Goal: Transaction & Acquisition: Purchase product/service

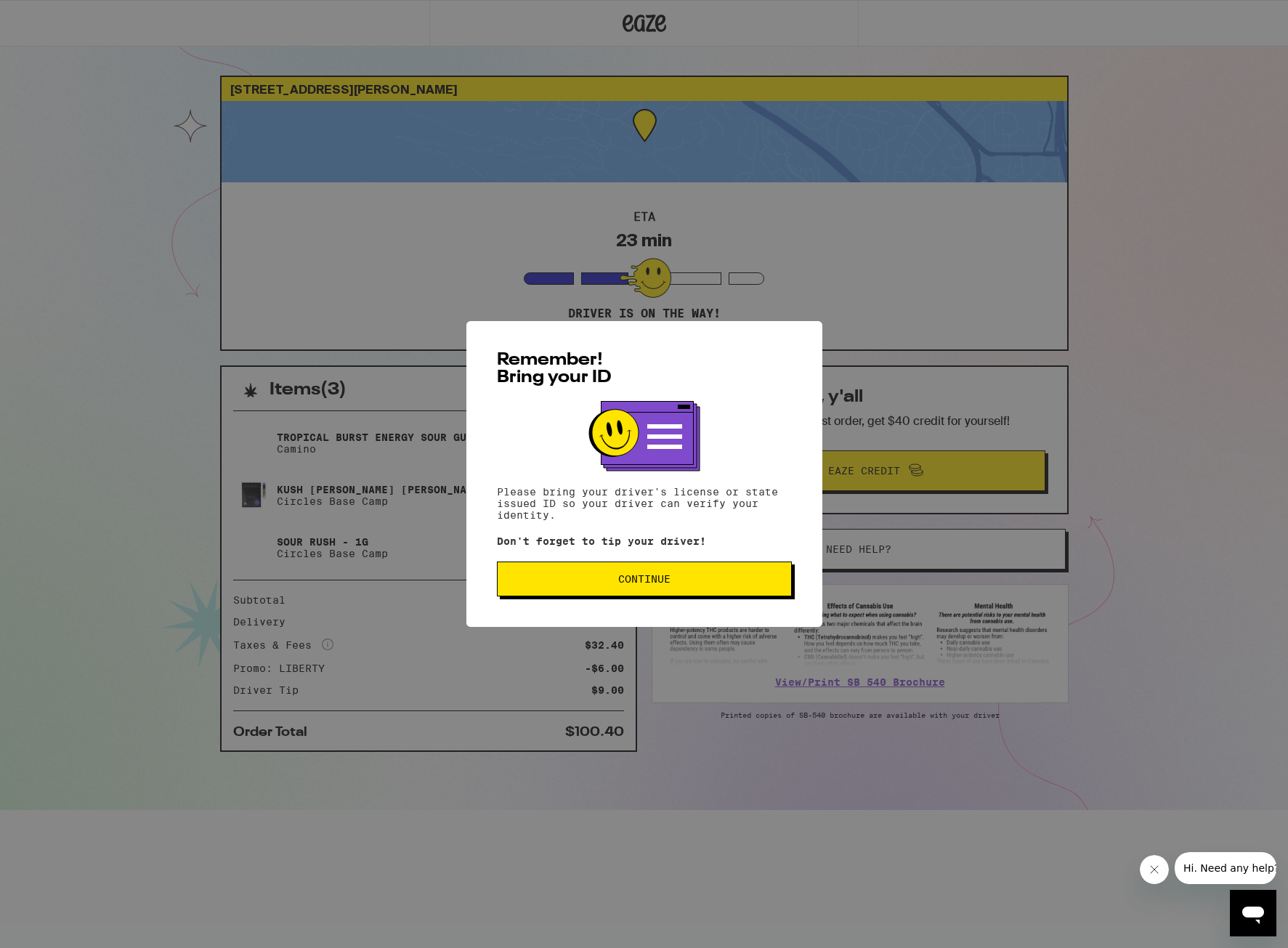
click at [654, 584] on span "Continue" at bounding box center [644, 579] width 52 height 10
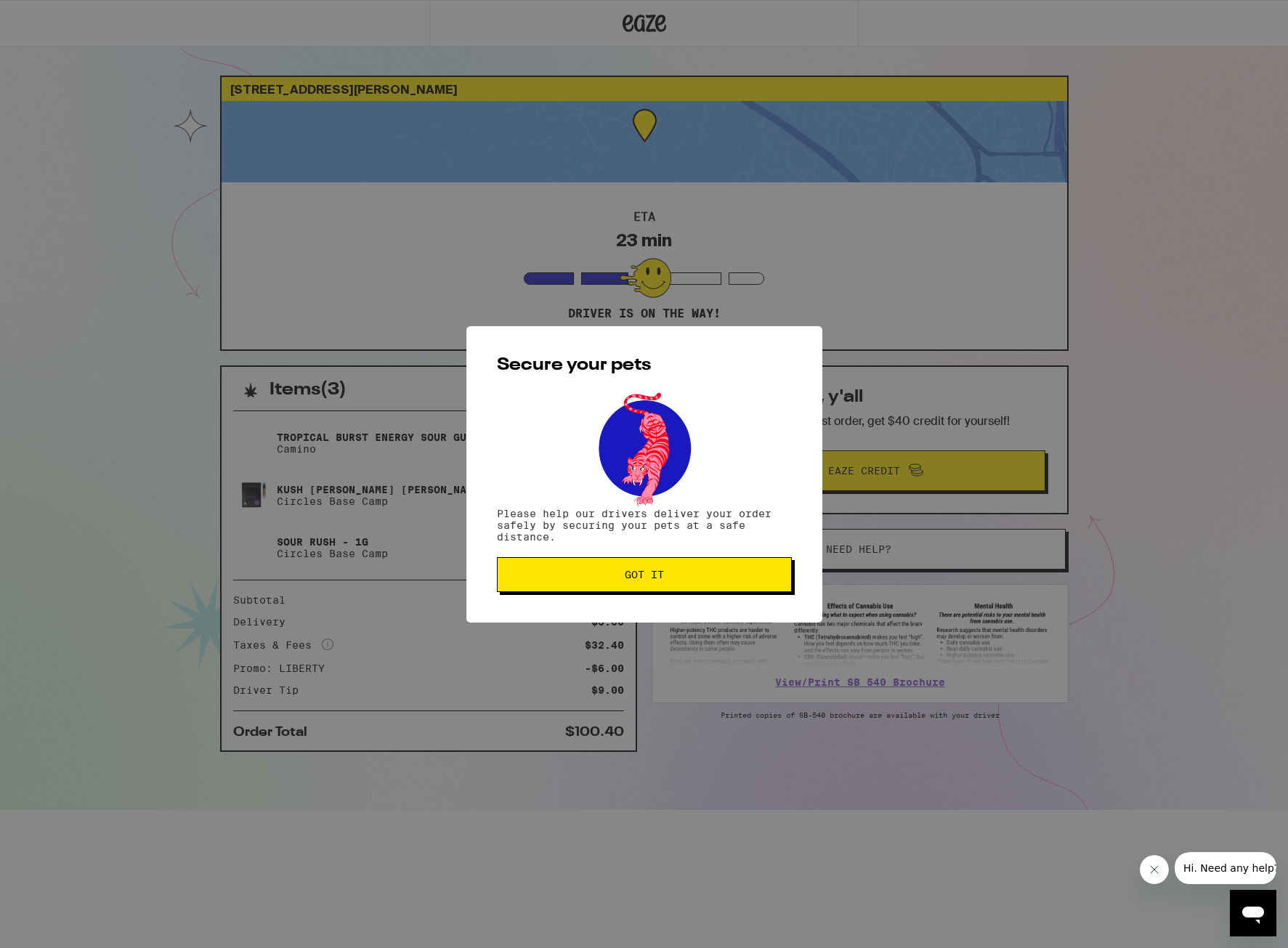
click at [751, 591] on button "Got it" at bounding box center [644, 574] width 295 height 35
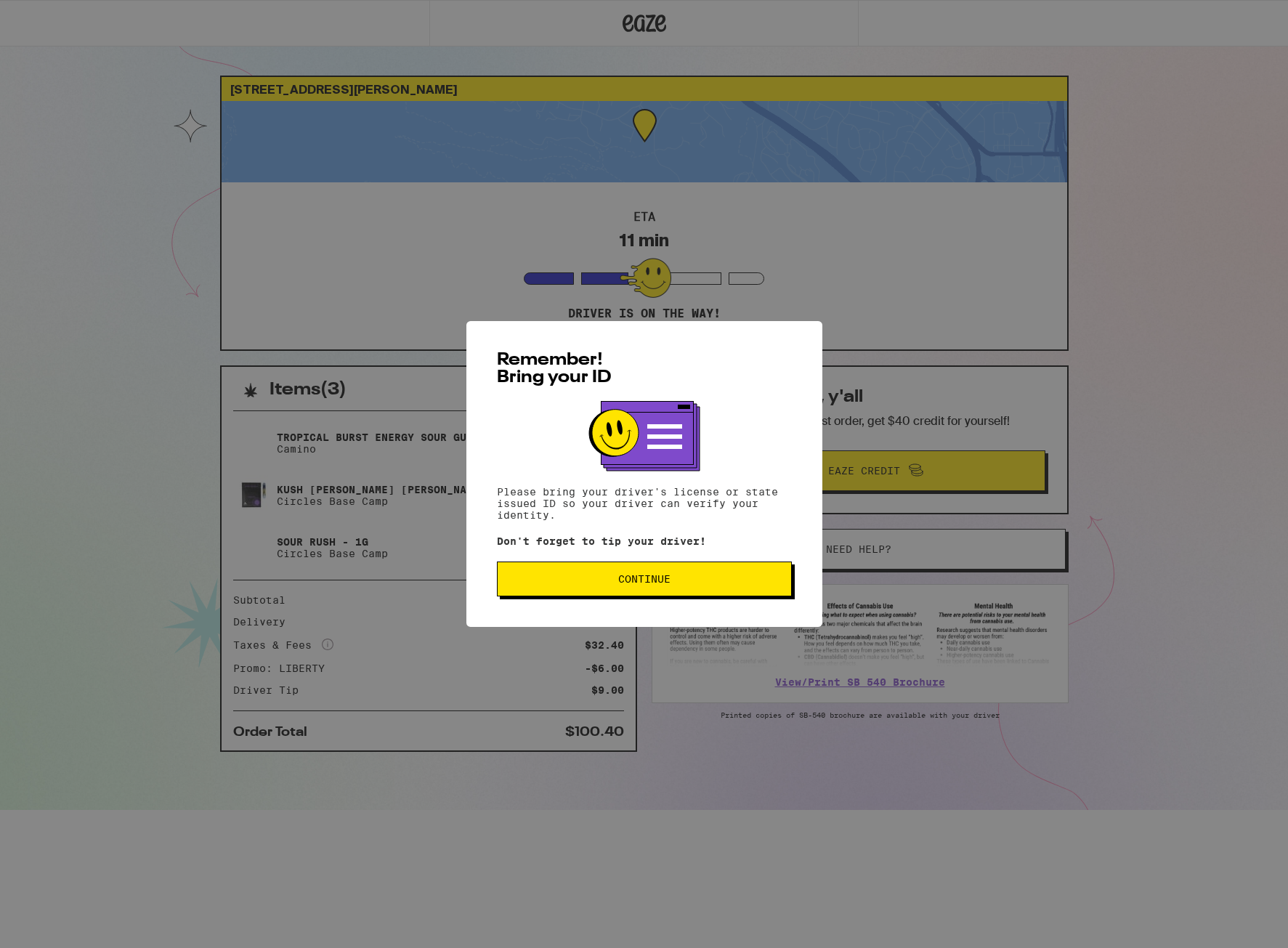
click at [626, 591] on button "Continue" at bounding box center [644, 579] width 295 height 35
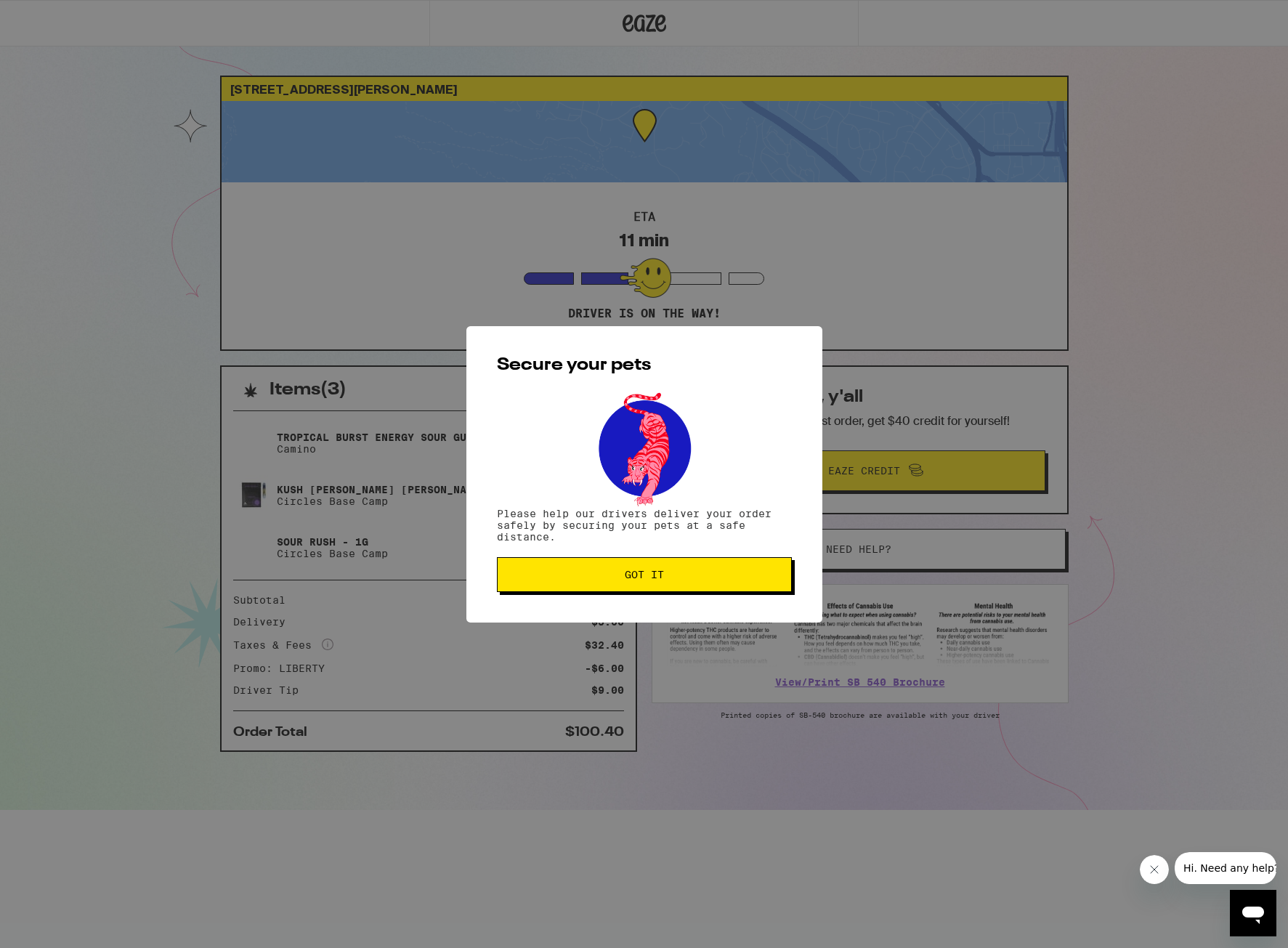
click at [661, 563] on button "Got it" at bounding box center [644, 574] width 295 height 35
